Goal: Navigation & Orientation: Find specific page/section

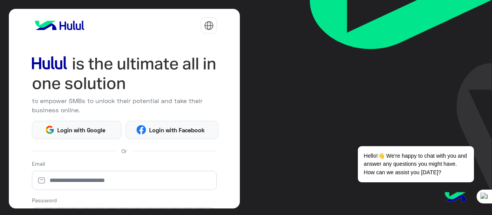
click at [459, 195] on img at bounding box center [455, 197] width 27 height 27
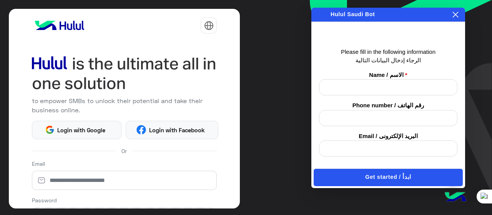
click at [454, 14] on icon at bounding box center [456, 15] width 6 height 6
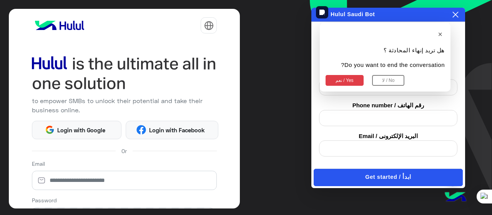
click at [352, 78] on button "نعم / Yes" at bounding box center [345, 80] width 38 height 11
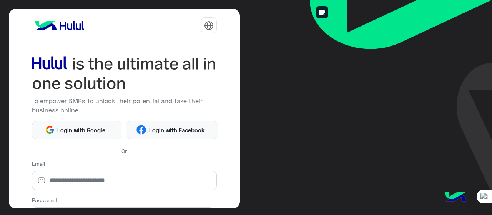
click at [448, 192] on img at bounding box center [455, 197] width 27 height 27
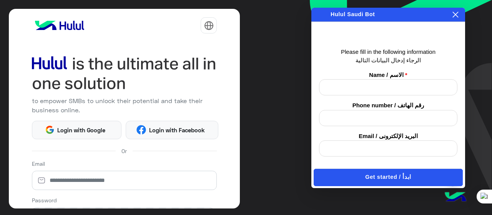
click at [454, 15] on icon at bounding box center [456, 15] width 6 height 6
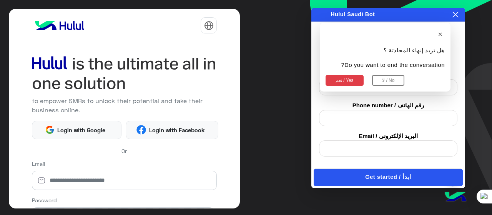
click at [411, 16] on div "× هل تريد إنهاء المحادثة ؟ Do you want to end the conversation? نعم / Yes لا / …" at bounding box center [389, 15] width 154 height 14
click at [297, 157] on div "to empower SMBs to unlock their potential and take their business online. Login…" at bounding box center [246, 107] width 492 height 215
click at [459, 194] on img at bounding box center [455, 197] width 27 height 27
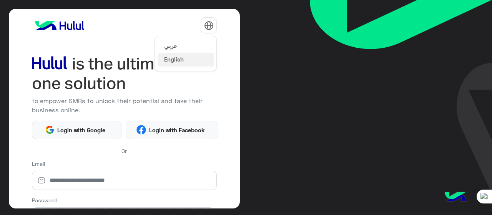
click at [206, 26] on img at bounding box center [209, 26] width 10 height 10
click at [185, 42] on button "عربي" at bounding box center [186, 45] width 56 height 13
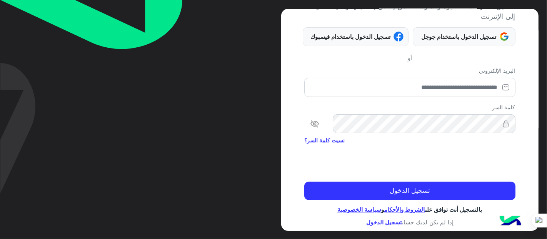
scroll to position [75, 0]
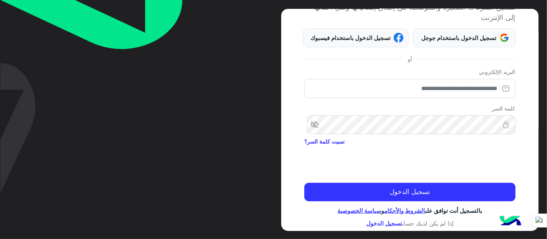
drag, startPoint x: 492, startPoint y: 1, endPoint x: 227, endPoint y: 106, distance: 284.8
click at [227, 106] on div "عربي English لتمكين الشركات الصغيرة والمتوسطة من إطلاق إمكانياتها ونقل أعمالها …" at bounding box center [273, 119] width 547 height 239
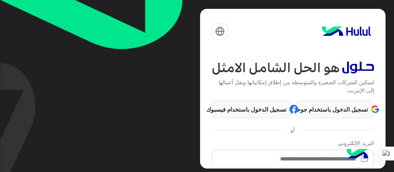
drag, startPoint x: 498, startPoint y: 0, endPoint x: 172, endPoint y: 98, distance: 339.8
click at [172, 98] on img at bounding box center [91, 96] width 182 height 193
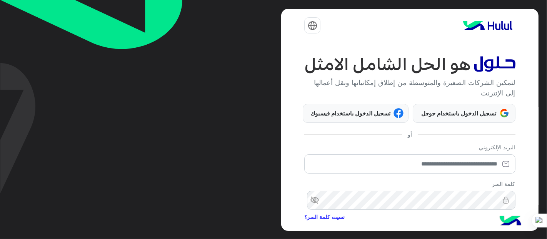
drag, startPoint x: 361, startPoint y: 1, endPoint x: 269, endPoint y: 120, distance: 150.9
click at [269, 120] on div "عربي English لتمكين الشركات الصغيرة والمتوسطة من إطلاق إمكانياتها ونقل أعمالها …" at bounding box center [273, 119] width 547 height 239
